Goal: Obtain resource: Download file/media

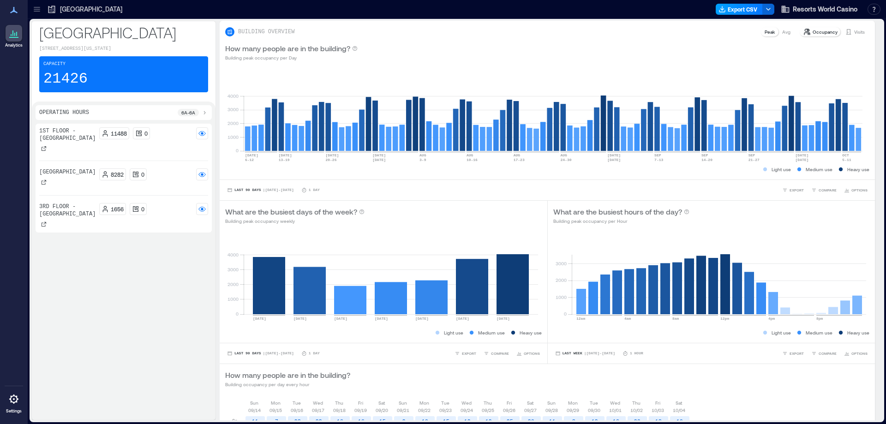
click at [738, 6] on button "Export CSV" at bounding box center [739, 9] width 47 height 11
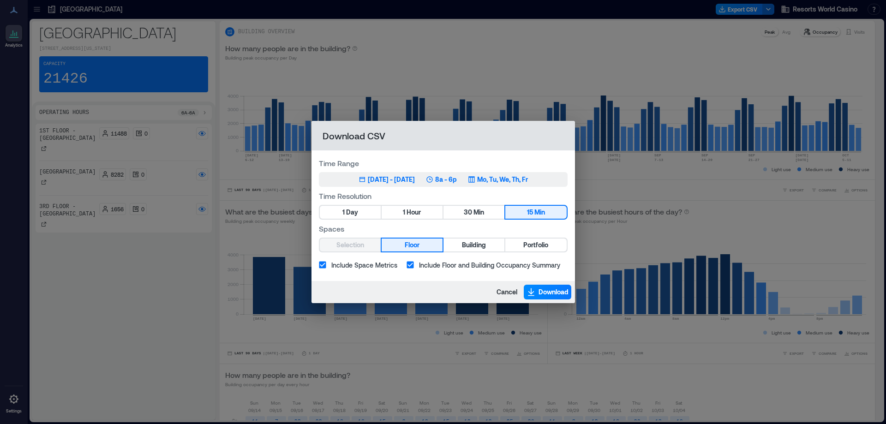
click at [384, 180] on div "[DATE] - [DATE]" at bounding box center [391, 179] width 47 height 9
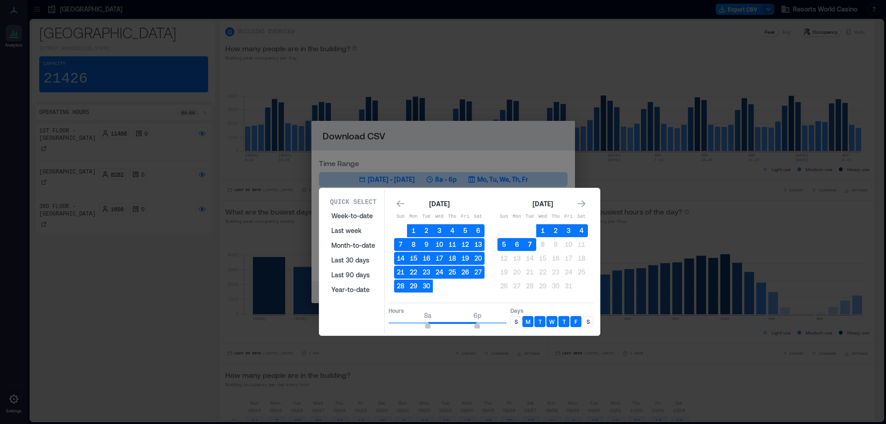
click at [530, 245] on button "7" at bounding box center [529, 244] width 13 height 13
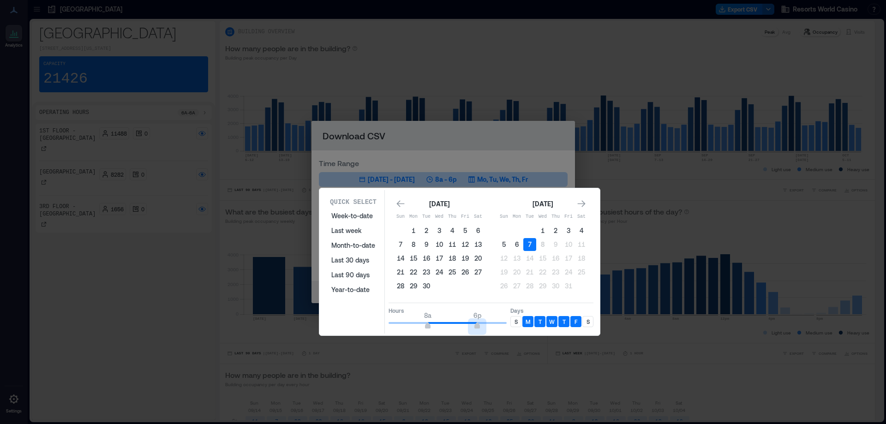
type input "**"
drag, startPoint x: 476, startPoint y: 323, endPoint x: 508, endPoint y: 317, distance: 32.5
click at [507, 317] on span "8a 12a" at bounding box center [448, 323] width 118 height 14
type input "*"
drag, startPoint x: 429, startPoint y: 324, endPoint x: 375, endPoint y: 332, distance: 54.5
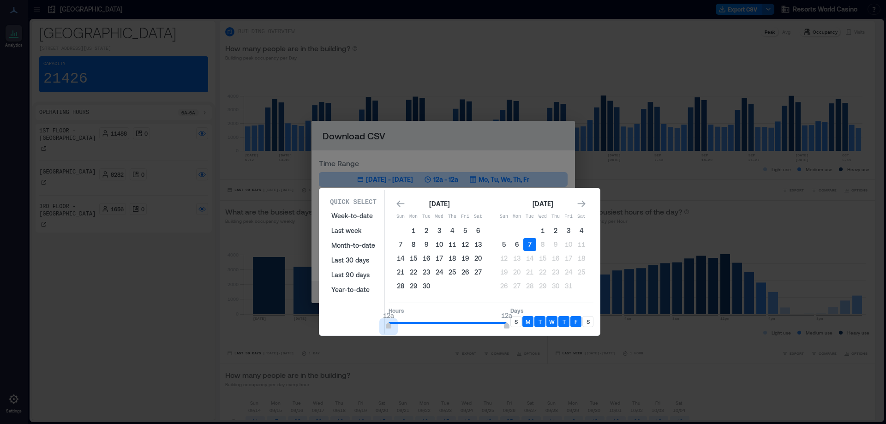
click at [375, 332] on div "Quick Select Week-to-date Last week Month-to-date Last 30 days Last 90 days Yea…" at bounding box center [459, 262] width 275 height 144
click at [517, 323] on p "S" at bounding box center [516, 321] width 3 height 7
click at [585, 315] on div "Days S M T W T F S" at bounding box center [551, 318] width 83 height 23
click at [588, 324] on p "S" at bounding box center [588, 321] width 3 height 7
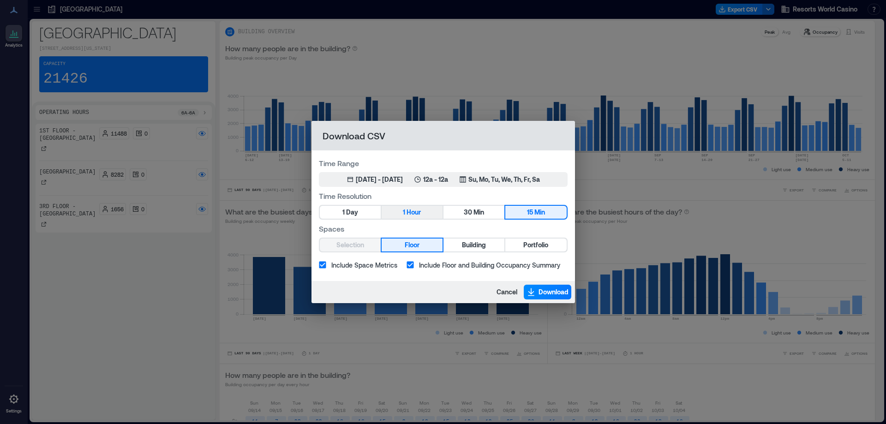
click at [417, 209] on span "Hour" at bounding box center [414, 213] width 14 height 12
click at [531, 241] on span "Portfolio" at bounding box center [535, 246] width 25 height 12
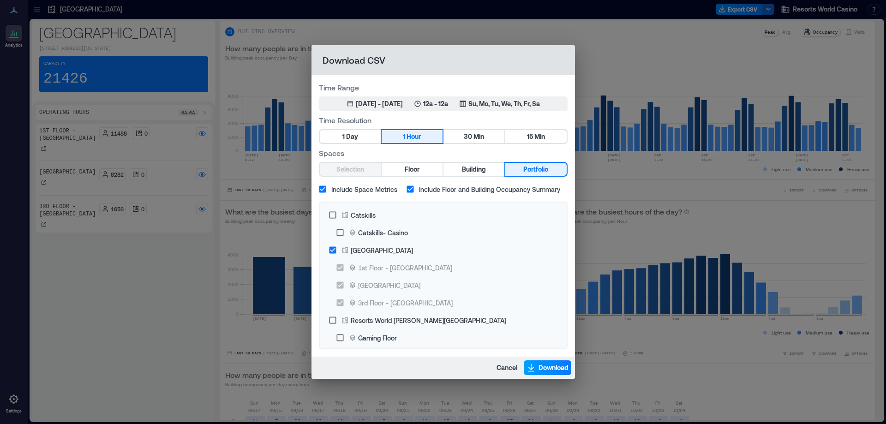
click at [541, 368] on span "Download" at bounding box center [554, 367] width 30 height 9
